Goal: Check status: Check status

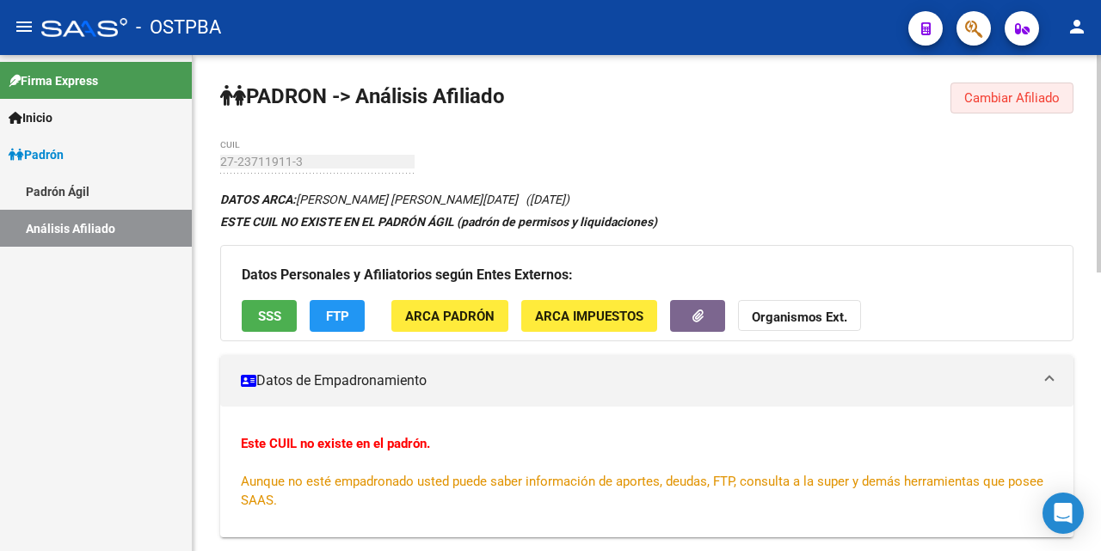
click at [995, 98] on span "Cambiar Afiliado" at bounding box center [1011, 97] width 95 height 15
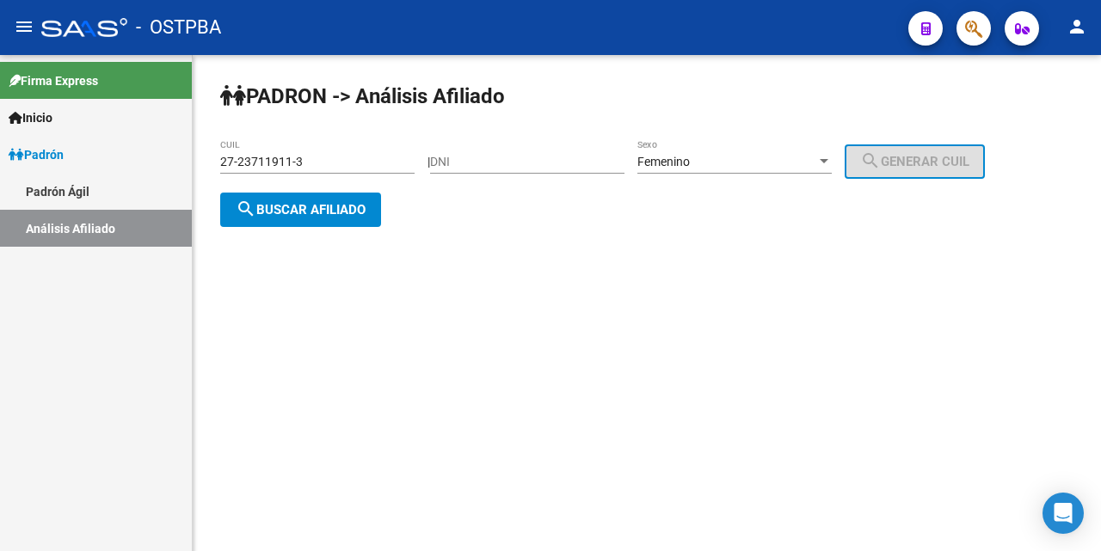
click at [405, 152] on div "27-23711911-3 CUIL" at bounding box center [317, 156] width 194 height 34
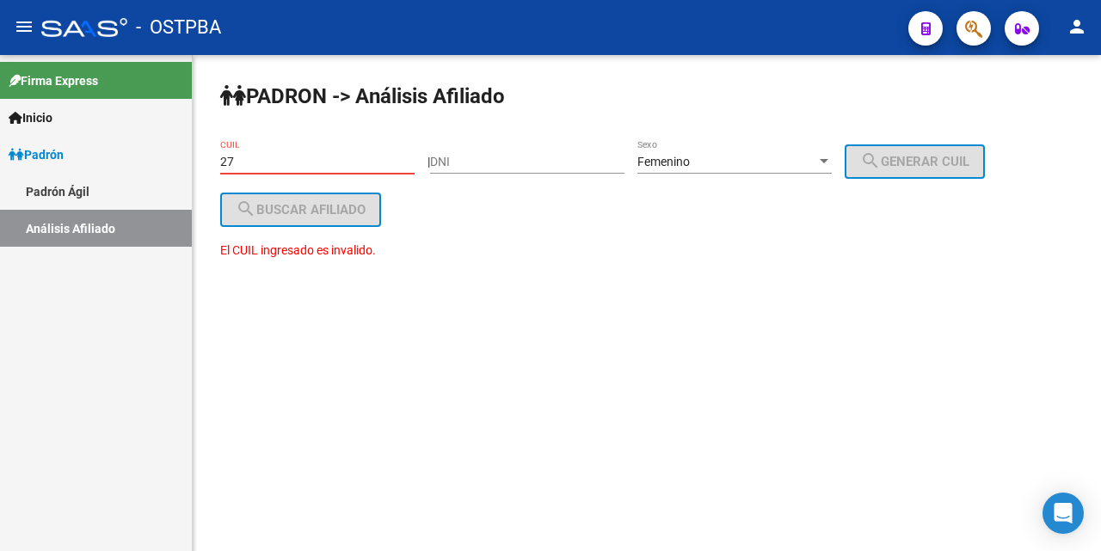
type input "2"
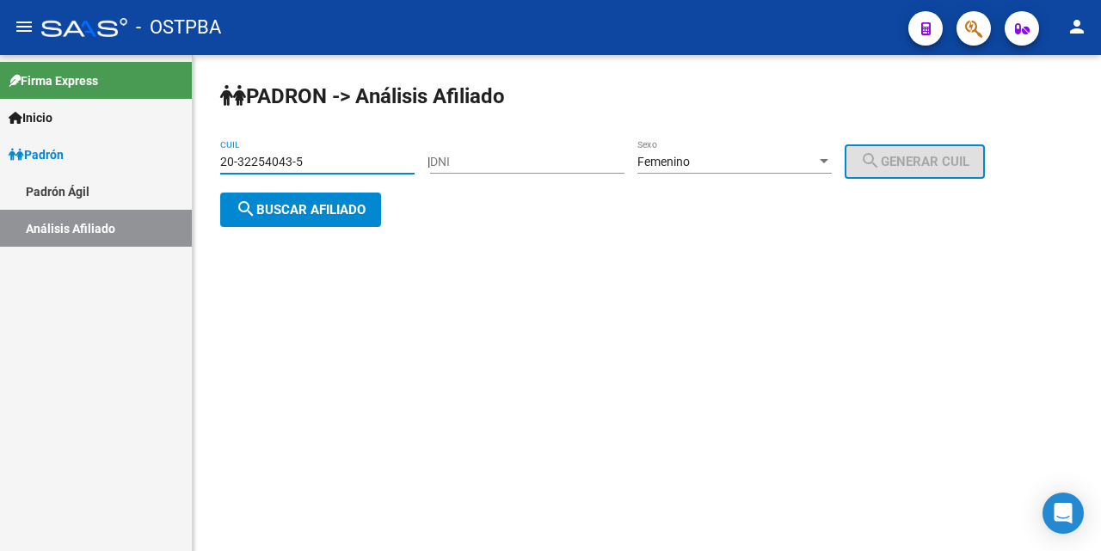
type input "20-32254043-5"
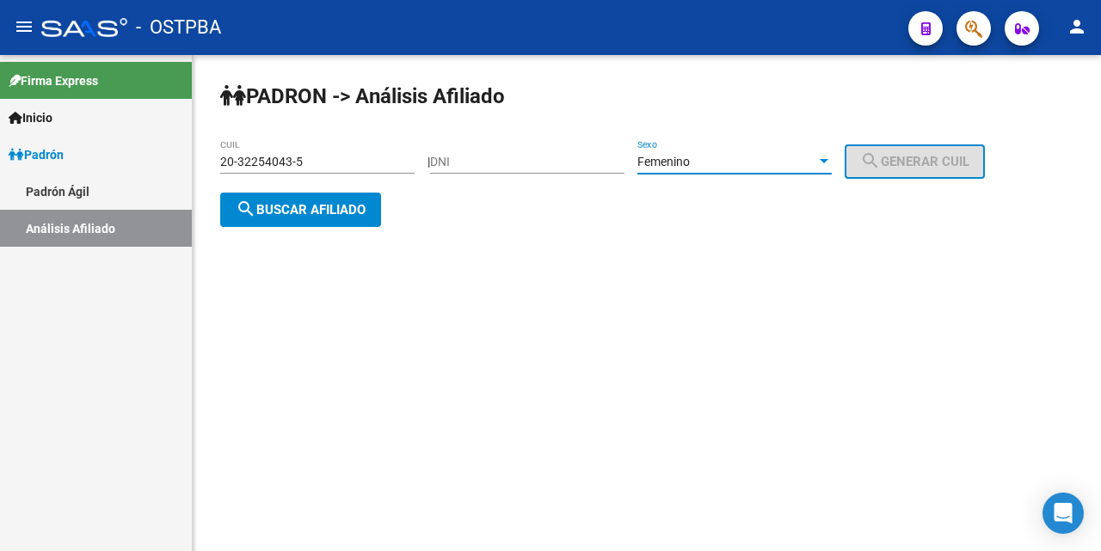
click at [832, 157] on div at bounding box center [823, 162] width 15 height 14
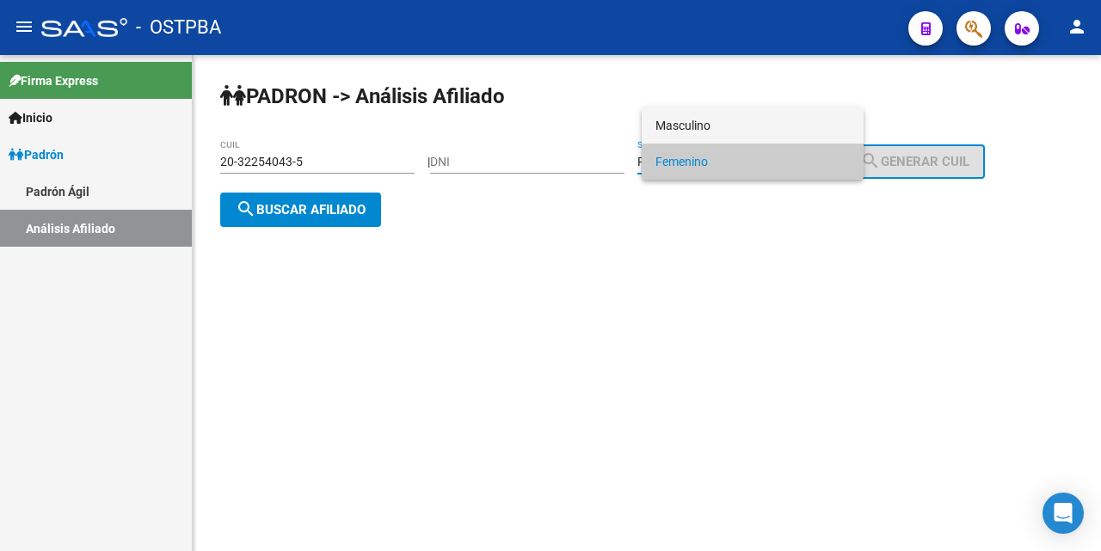
drag, startPoint x: 737, startPoint y: 128, endPoint x: 718, endPoint y: 130, distance: 19.0
click at [735, 127] on span "Masculino" at bounding box center [753, 126] width 194 height 36
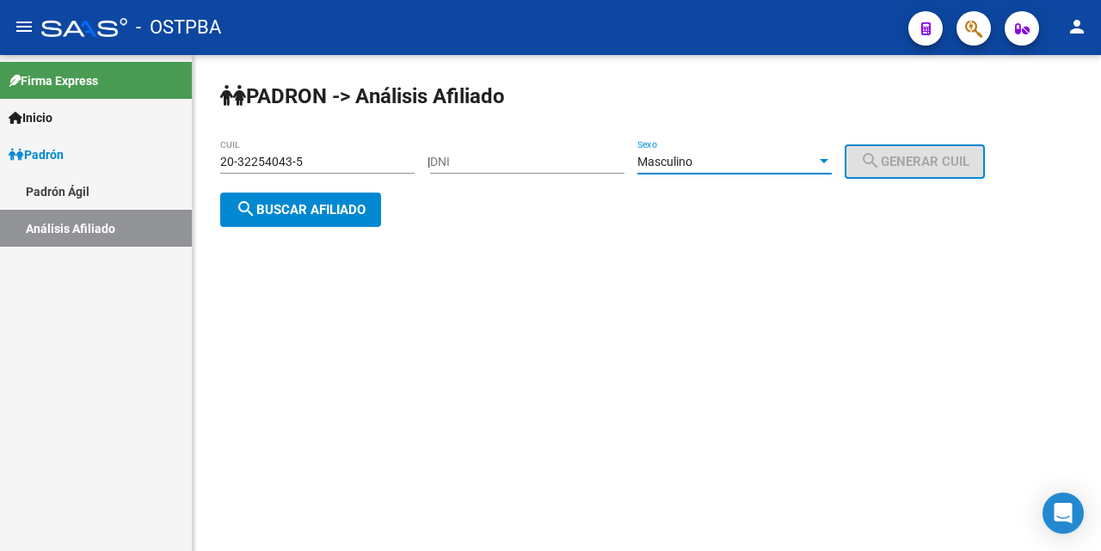
click at [323, 212] on span "search Buscar afiliado" at bounding box center [301, 209] width 130 height 15
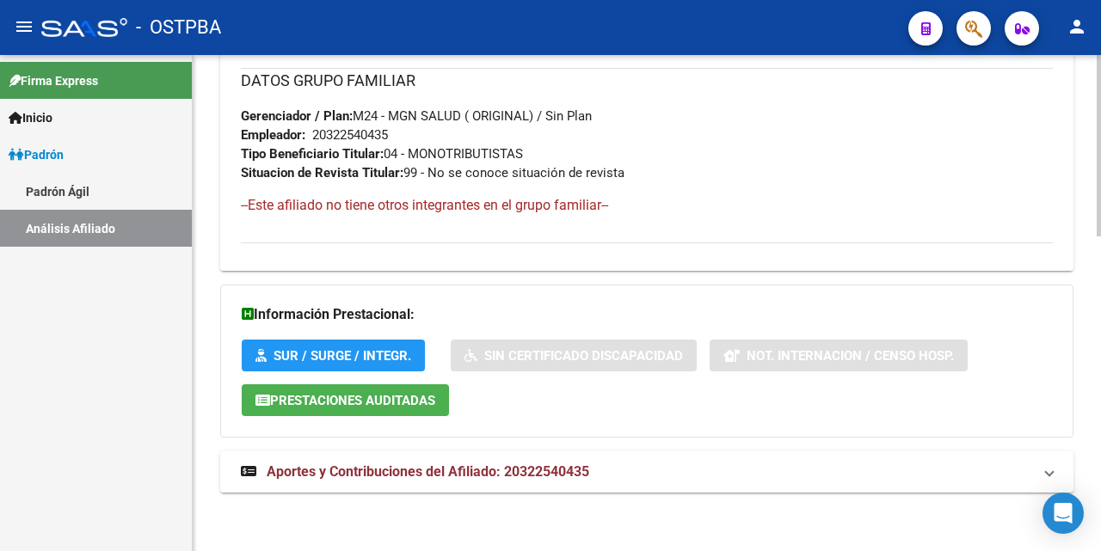
scroll to position [863, 0]
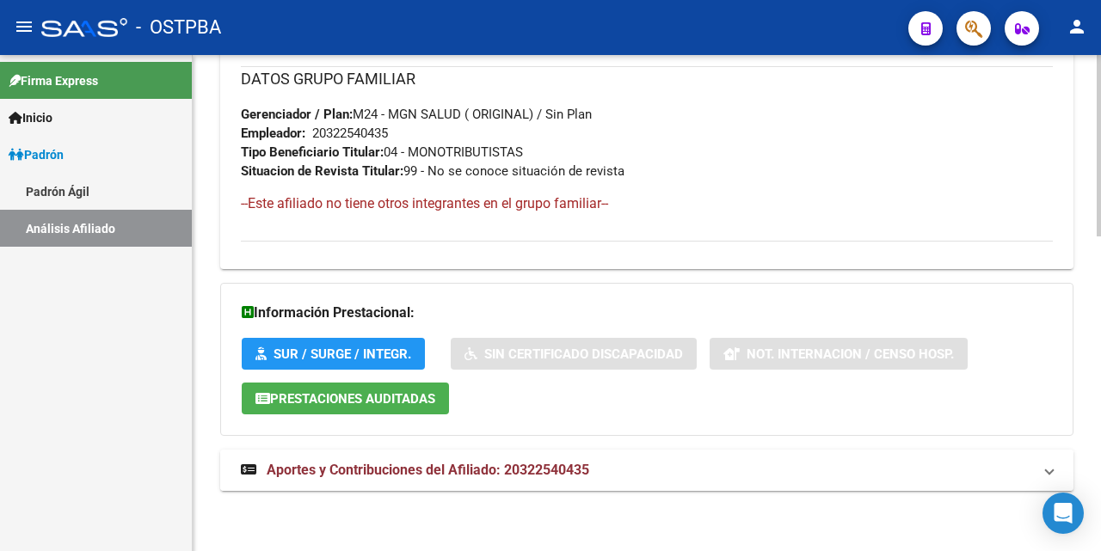
click at [339, 468] on span "Aportes y Contribuciones del Afiliado: 20322540435" at bounding box center [428, 470] width 323 height 16
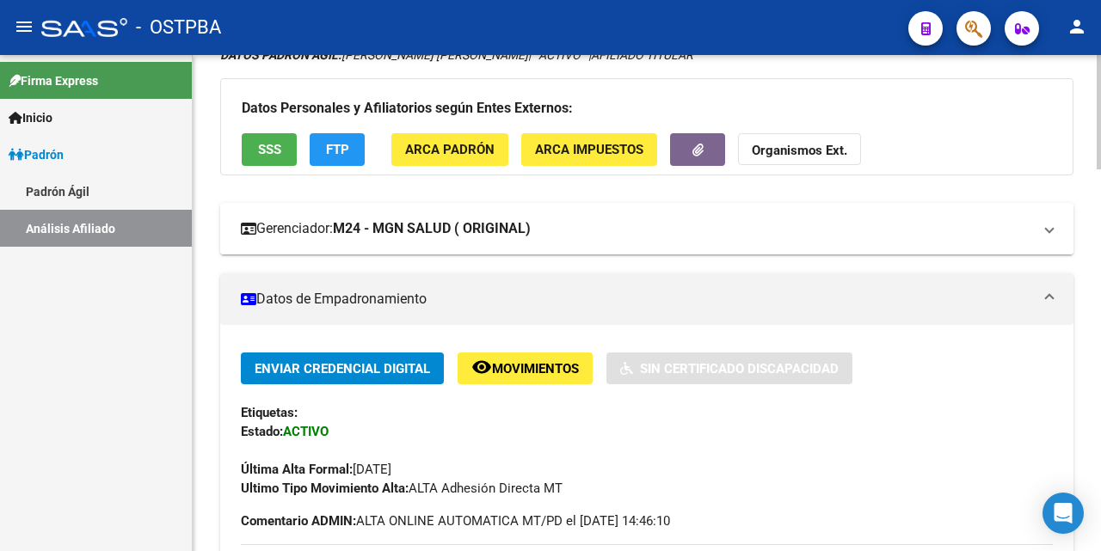
scroll to position [0, 0]
